Goal: Information Seeking & Learning: Learn about a topic

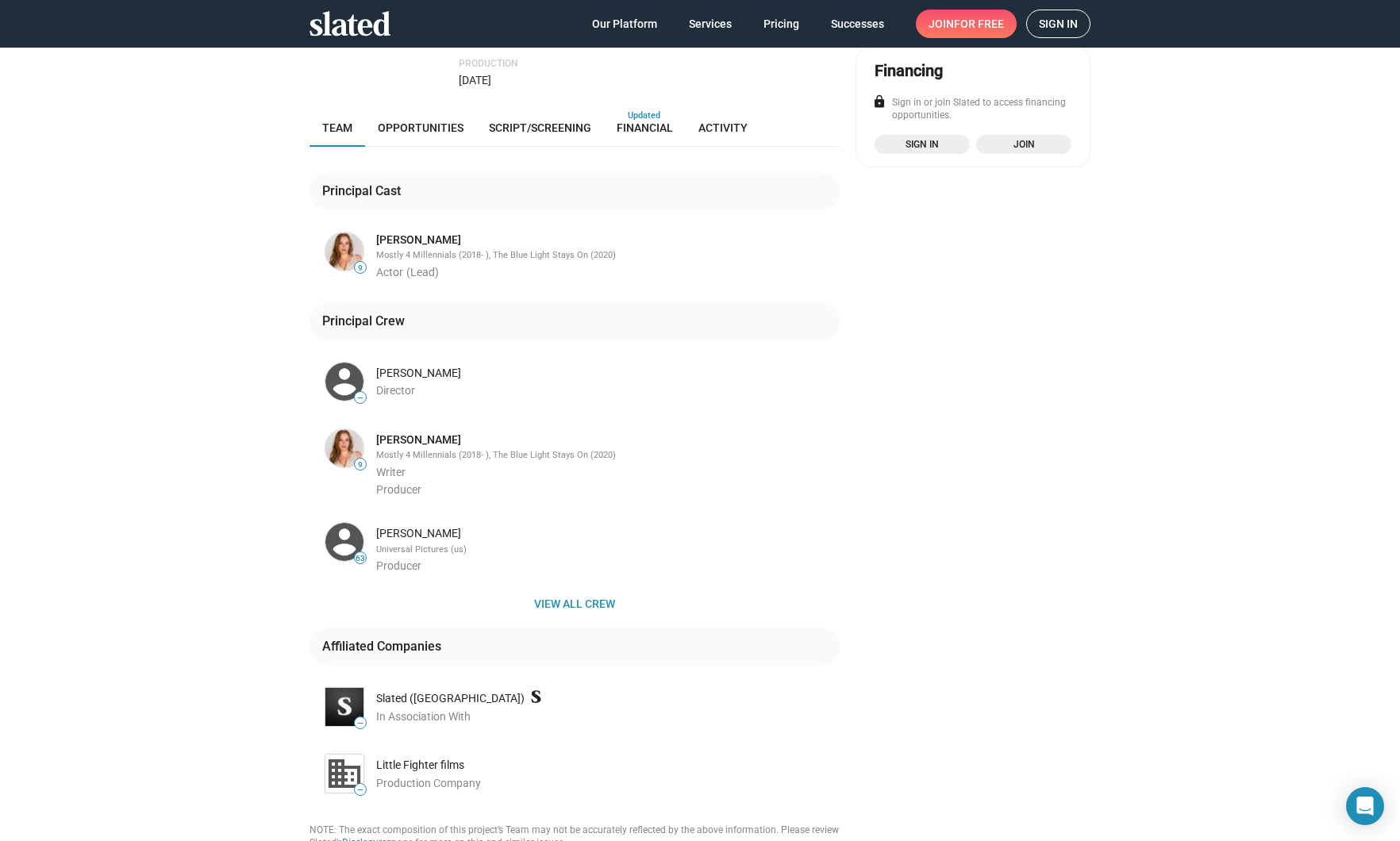
scroll to position [348, 0]
click at [390, 526] on div "[PERSON_NAME]" at bounding box center [606, 531] width 460 height 15
click at [352, 538] on img at bounding box center [345, 540] width 38 height 38
click at [408, 525] on div "[PERSON_NAME]" at bounding box center [606, 531] width 460 height 15
click at [349, 528] on img at bounding box center [345, 540] width 38 height 38
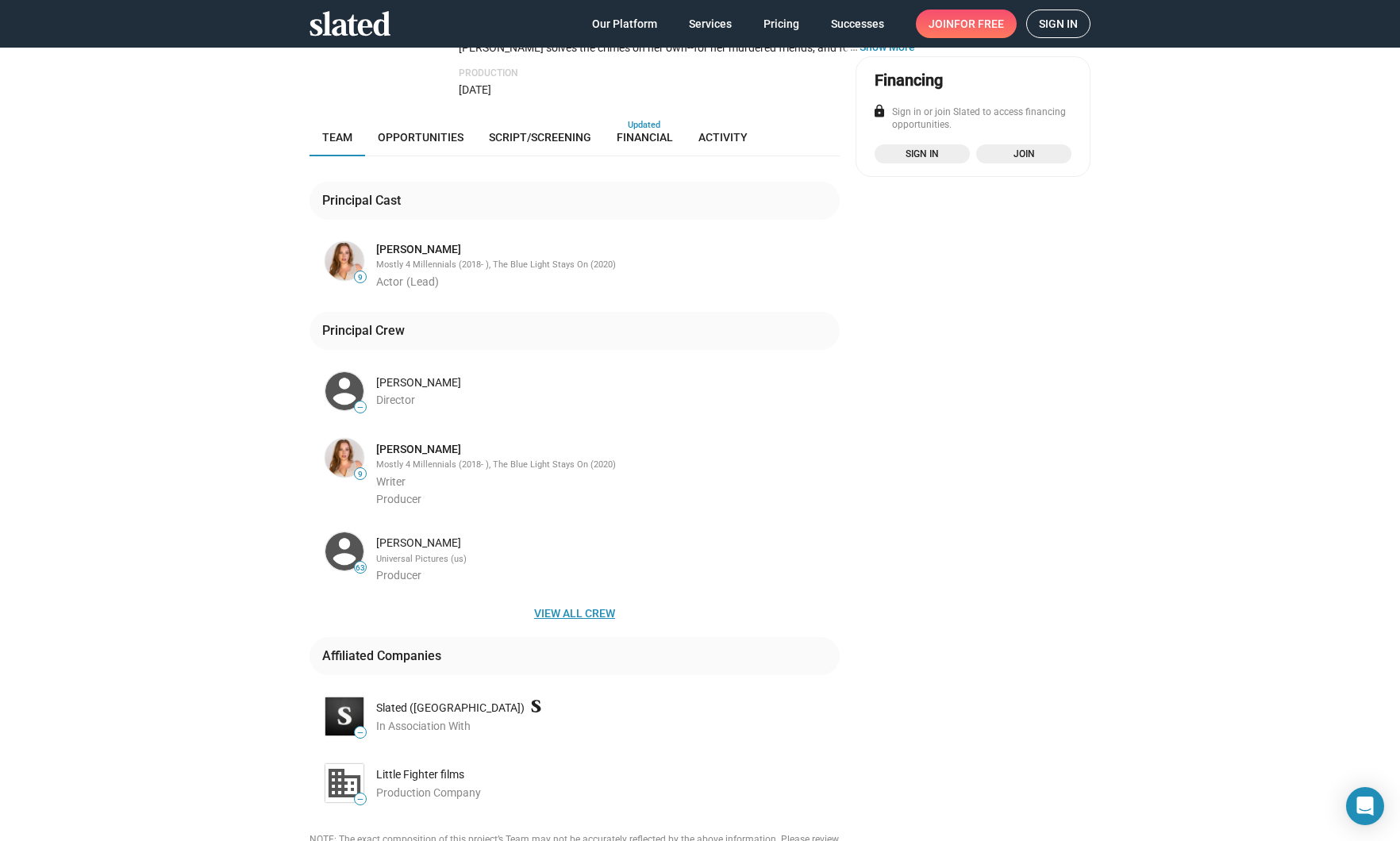
click at [577, 613] on span "View all crew" at bounding box center [575, 613] width 505 height 29
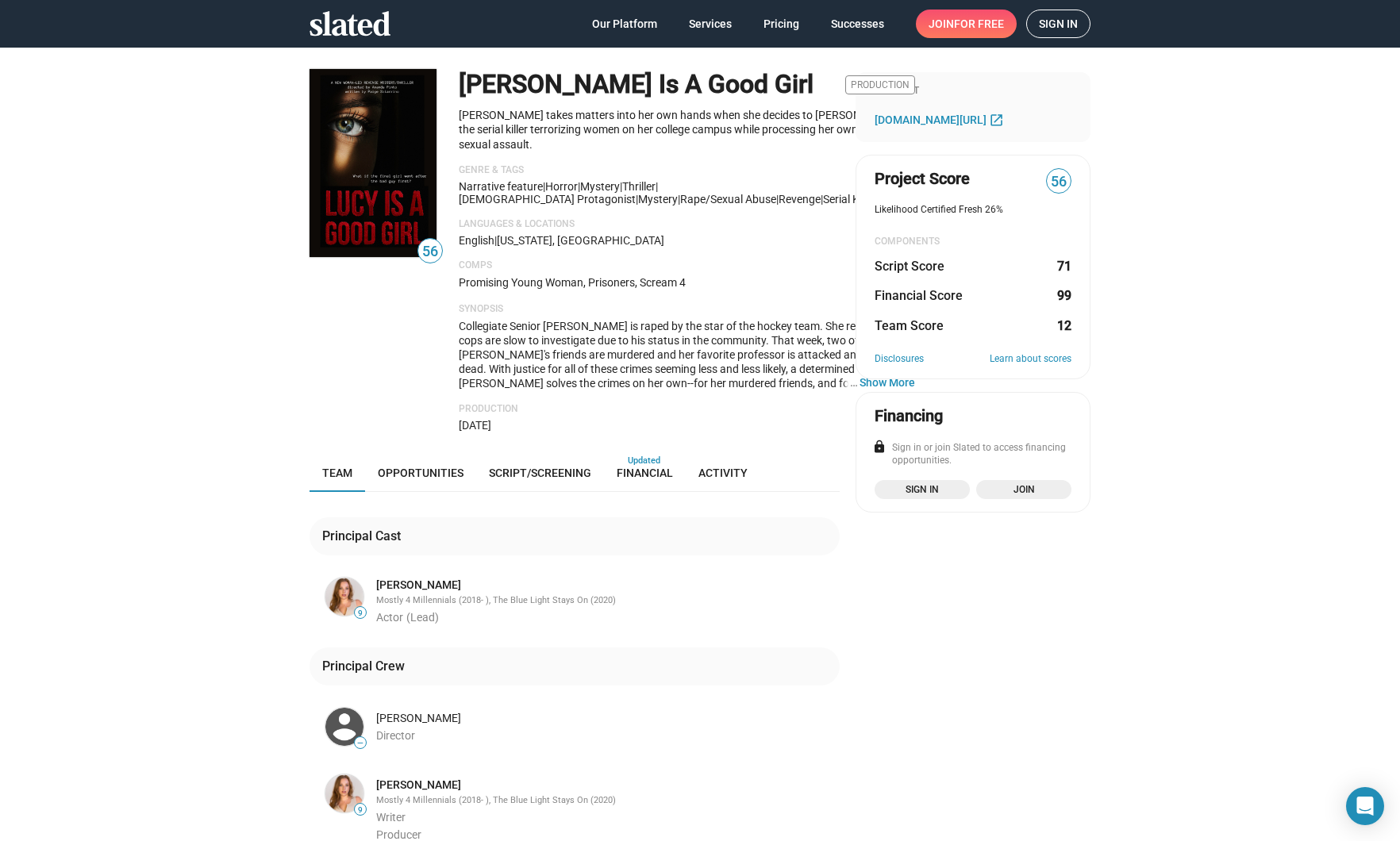
scroll to position [0, 0]
click at [972, 119] on span "[DOMAIN_NAME][URL]" at bounding box center [931, 120] width 112 height 13
click at [623, 454] on link "Financial" at bounding box center [645, 473] width 82 height 38
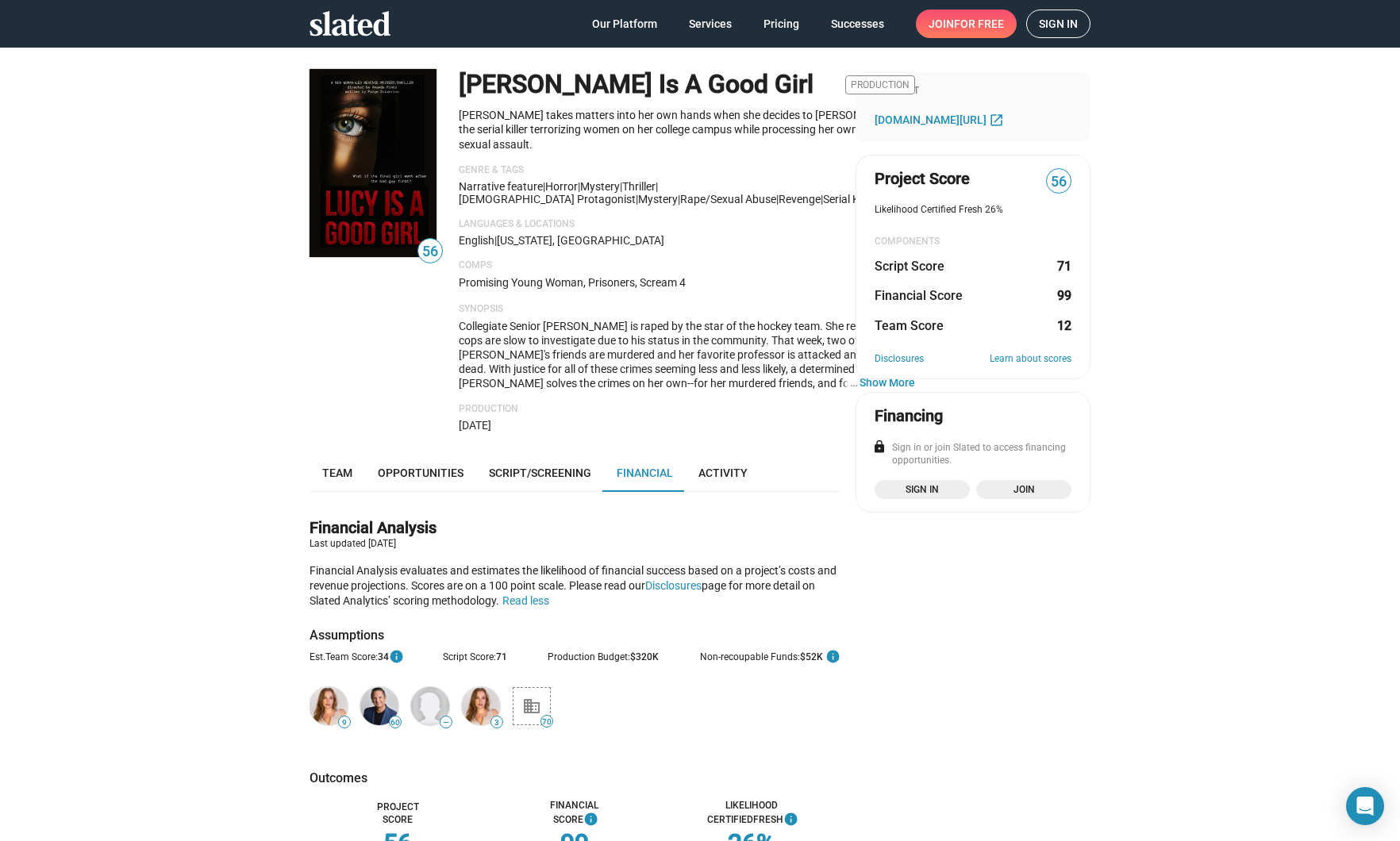
scroll to position [401, 0]
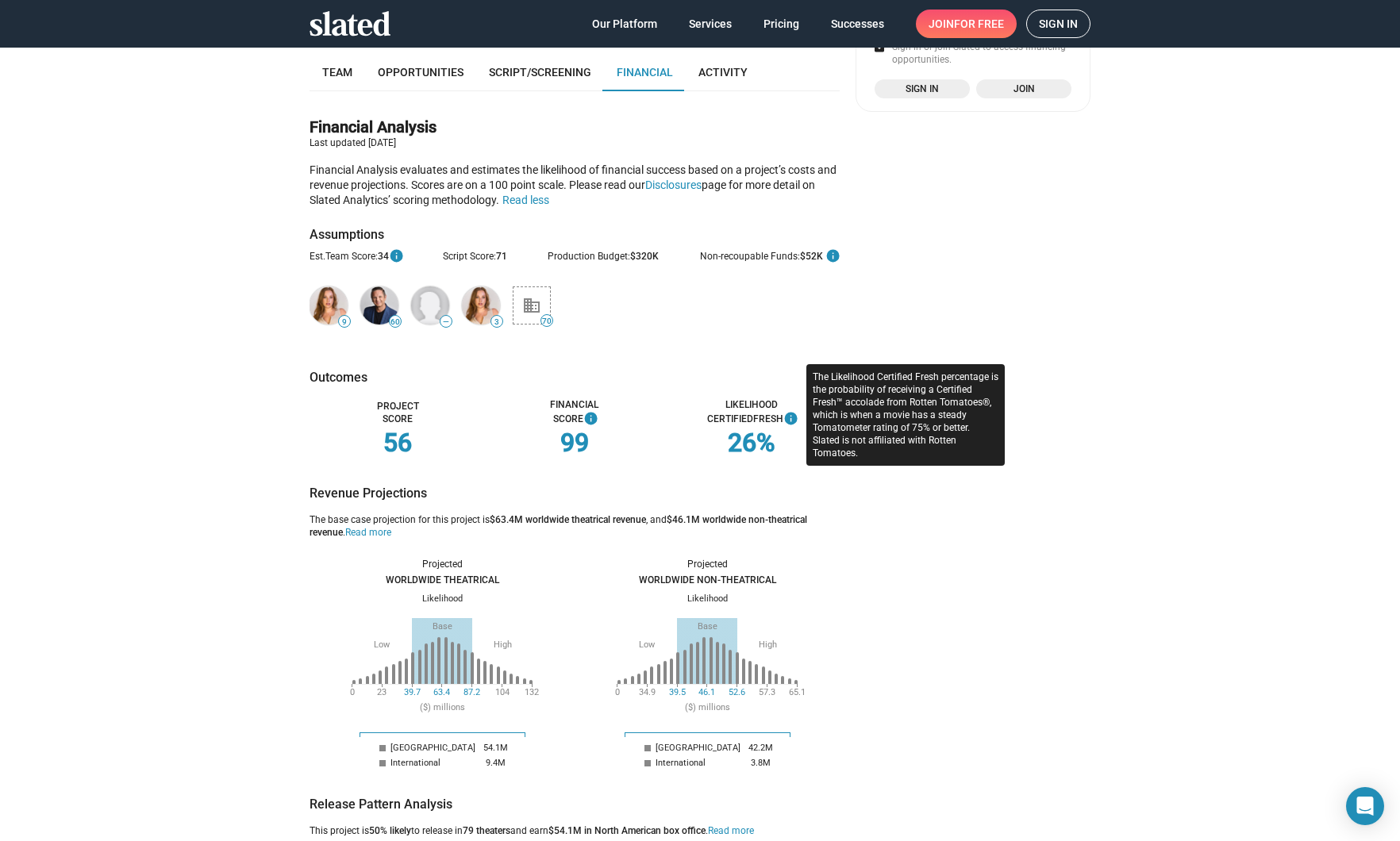
click at [794, 409] on mat-icon "info" at bounding box center [791, 419] width 15 height 21
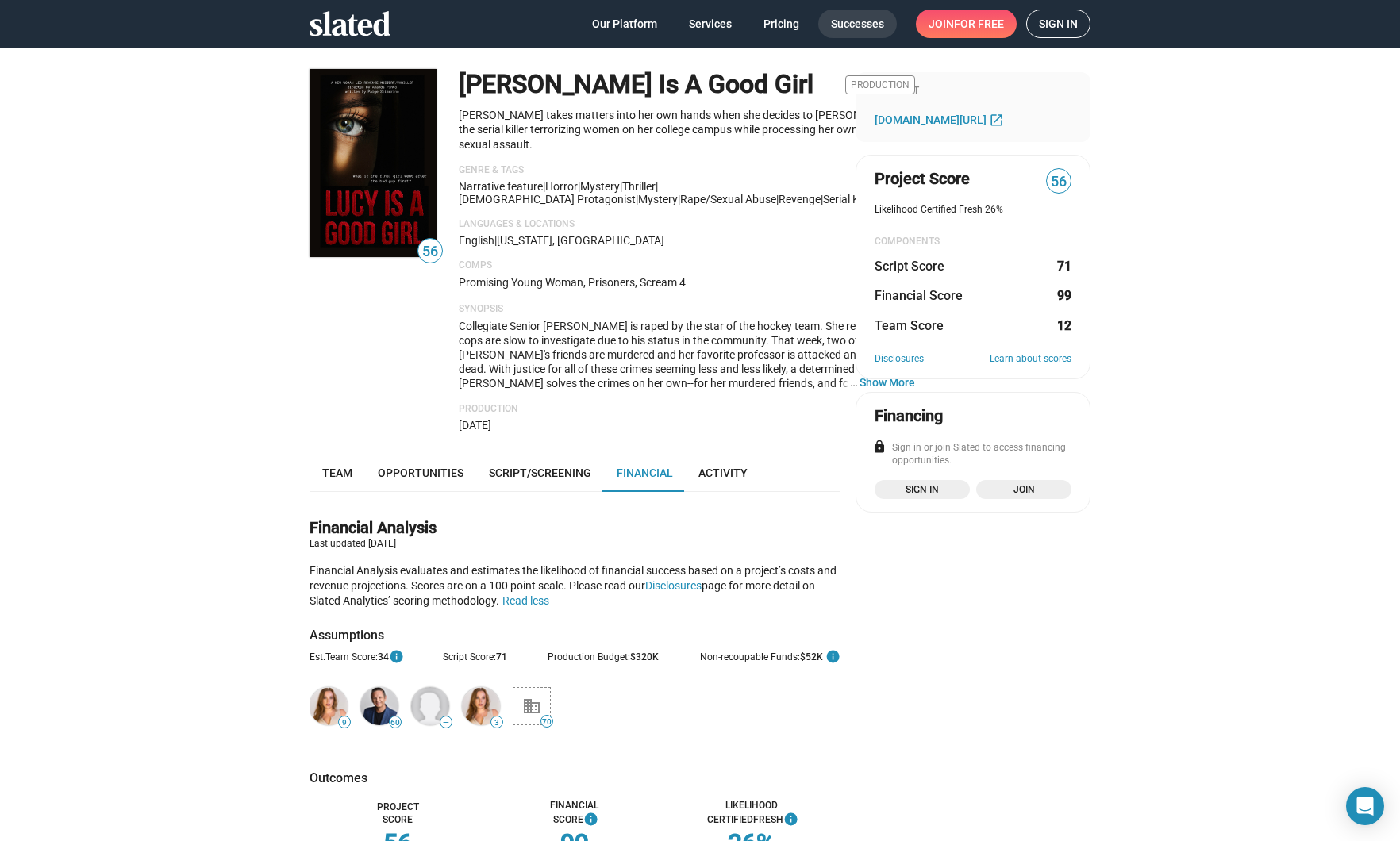
scroll to position [0, 0]
